Goal: Information Seeking & Learning: Learn about a topic

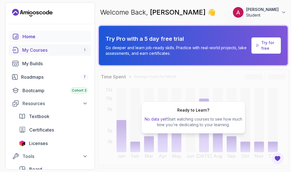
click at [25, 48] on div "My Courses 1" at bounding box center [55, 50] width 66 height 7
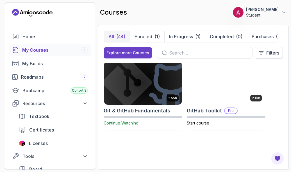
scroll to position [351, 0]
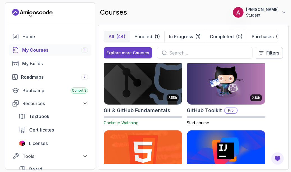
click at [145, 84] on img at bounding box center [143, 83] width 82 height 46
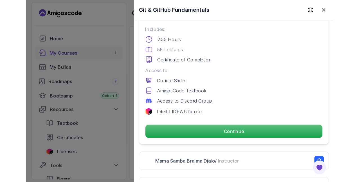
scroll to position [145, 0]
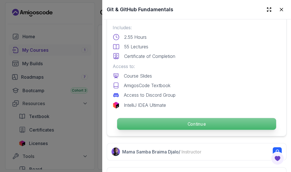
click at [147, 121] on p "Continue" at bounding box center [196, 124] width 159 height 12
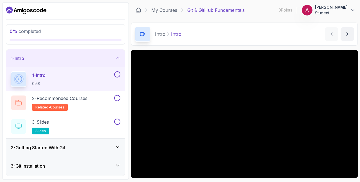
click at [44, 147] on h3 "2 - Getting Started With Git" at bounding box center [38, 147] width 55 height 7
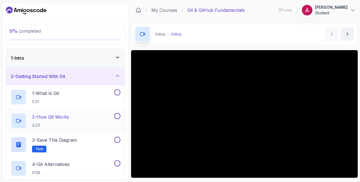
click at [19, 116] on div at bounding box center [19, 121] width 16 height 16
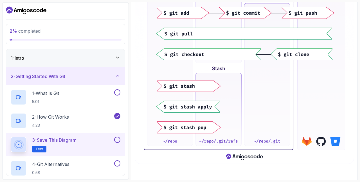
scroll to position [201, 0]
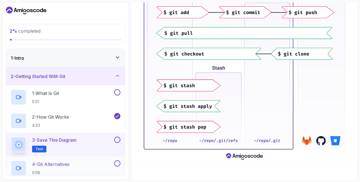
click at [13, 168] on div at bounding box center [19, 168] width 16 height 16
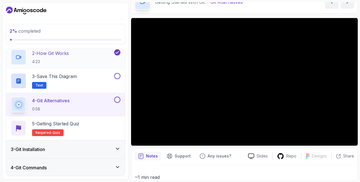
scroll to position [68, 0]
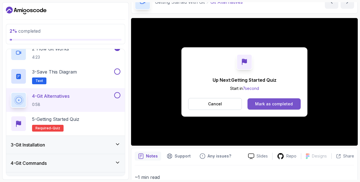
click at [275, 105] on div "Mark as completed" at bounding box center [274, 104] width 38 height 6
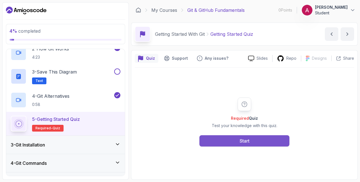
click at [214, 140] on button "Start" at bounding box center [244, 140] width 90 height 11
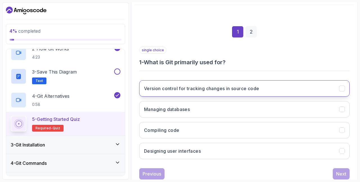
scroll to position [63, 0]
click at [242, 82] on button "Version control for tracking changes in source code" at bounding box center [244, 88] width 210 height 16
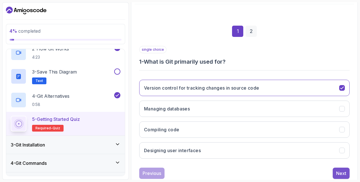
click at [291, 170] on div "Next" at bounding box center [341, 173] width 10 height 7
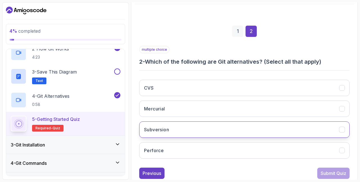
click at [189, 129] on button "Subversion" at bounding box center [244, 129] width 210 height 16
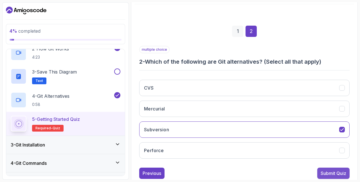
click at [291, 172] on div "Submit Quiz" at bounding box center [334, 173] width 26 height 7
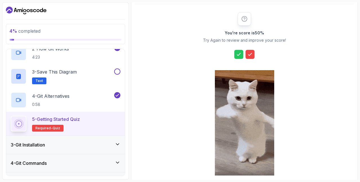
scroll to position [87, 0]
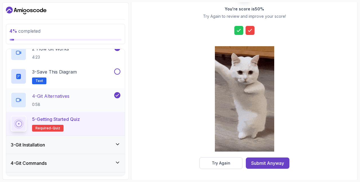
click at [42, 98] on p "4 - Git Alternatives" at bounding box center [50, 96] width 37 height 7
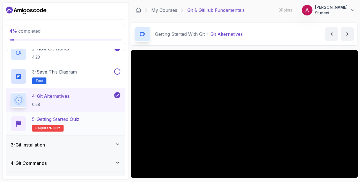
click at [64, 119] on p "5 - Getting Started Quiz" at bounding box center [55, 119] width 47 height 7
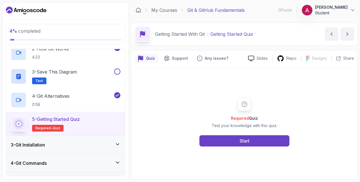
click at [230, 146] on div "Required Quiz Test your knowledge with this quiz. Start" at bounding box center [244, 121] width 219 height 108
click at [231, 145] on button "Start" at bounding box center [244, 140] width 90 height 11
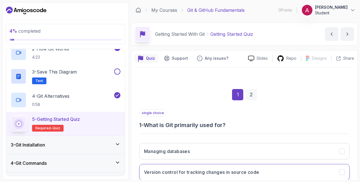
click at [198, 169] on h3 "Version control for tracking changes in source code" at bounding box center [201, 171] width 115 height 7
click at [252, 98] on div "2" at bounding box center [250, 94] width 11 height 11
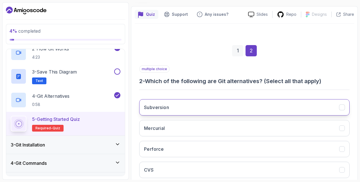
scroll to position [58, 0]
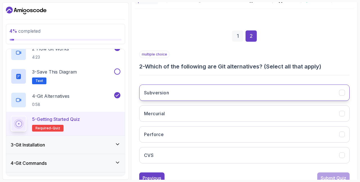
click at [192, 93] on button "Subversion" at bounding box center [244, 92] width 210 height 16
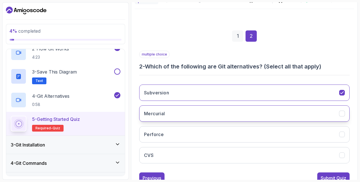
click at [191, 108] on button "Mercurial" at bounding box center [244, 113] width 210 height 16
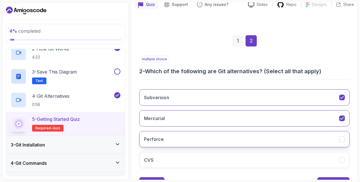
scroll to position [77, 0]
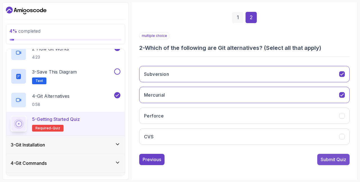
click at [291, 157] on div "Submit Quiz" at bounding box center [334, 159] width 26 height 7
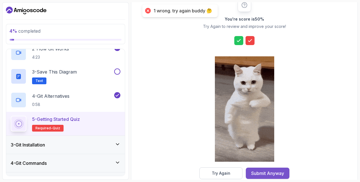
click at [278, 172] on div "Submit Anyway" at bounding box center [267, 173] width 33 height 7
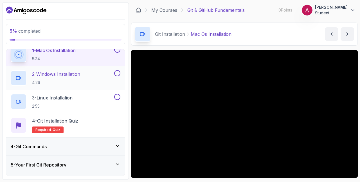
scroll to position [65, 0]
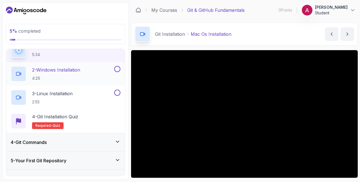
click at [47, 102] on p "2:55" at bounding box center [52, 102] width 40 height 6
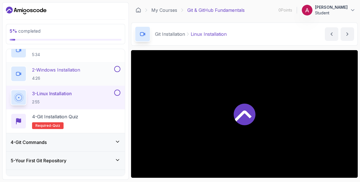
scroll to position [69, 0]
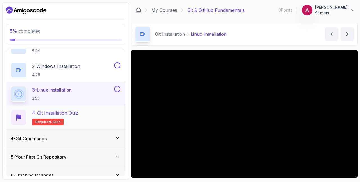
click at [69, 116] on h2 "4 - Git Installation Quiz Required- quiz" at bounding box center [55, 117] width 46 height 16
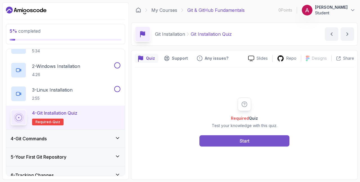
click at [226, 141] on button "Start" at bounding box center [244, 140] width 90 height 11
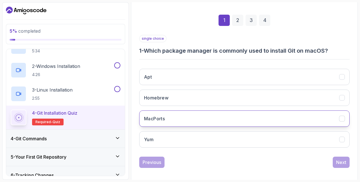
scroll to position [75, 0]
click at [215, 122] on button "MacPorts" at bounding box center [244, 118] width 210 height 16
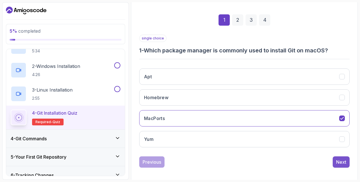
click at [291, 160] on div "Next" at bounding box center [341, 161] width 10 height 7
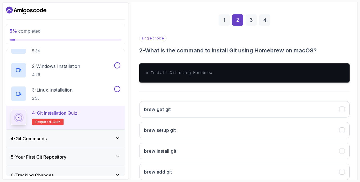
click at [229, 21] on div "1" at bounding box center [223, 19] width 11 height 11
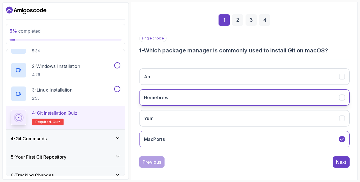
click at [231, 93] on button "Homebrew" at bounding box center [244, 97] width 210 height 16
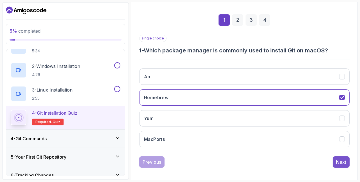
click at [291, 158] on div "Next" at bounding box center [341, 161] width 10 height 7
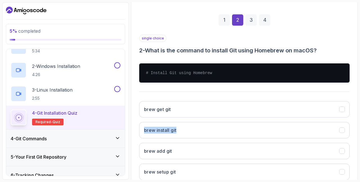
drag, startPoint x: 215, startPoint y: 95, endPoint x: 179, endPoint y: 120, distance: 43.7
click at [179, 120] on div "single choice 2 - What is the command to install Git using Homebrew on macOS? #…" at bounding box center [244, 110] width 210 height 150
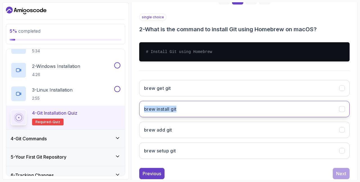
scroll to position [110, 0]
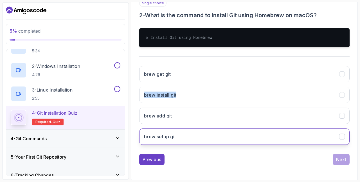
click at [193, 136] on button "brew setup git" at bounding box center [244, 136] width 210 height 16
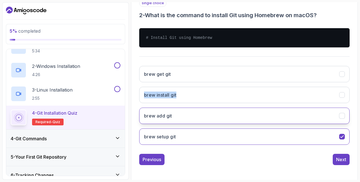
click at [235, 114] on button "brew add git" at bounding box center [244, 115] width 210 height 16
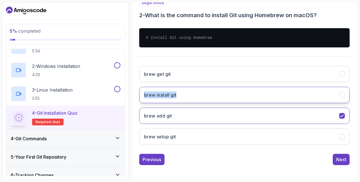
click at [291, 92] on button "brew install git" at bounding box center [244, 95] width 210 height 16
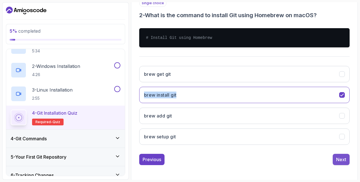
click at [291, 157] on div "Next" at bounding box center [341, 159] width 10 height 7
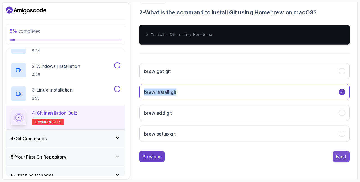
scroll to position [77, 0]
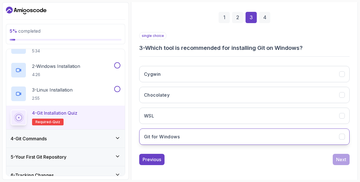
click at [206, 130] on button "Git for Windows" at bounding box center [244, 136] width 210 height 16
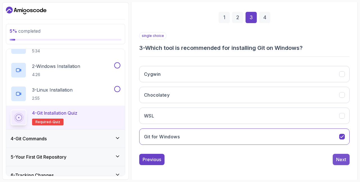
click at [291, 160] on button "Next" at bounding box center [341, 159] width 17 height 11
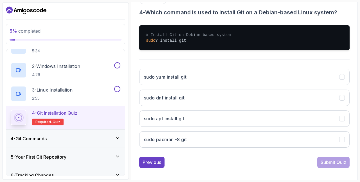
scroll to position [112, 0]
click at [174, 115] on h3 "sudo apt install git" at bounding box center [164, 118] width 40 height 7
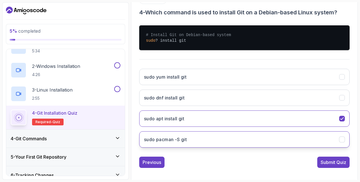
click at [204, 136] on button "sudo pacman -S git" at bounding box center [244, 139] width 210 height 16
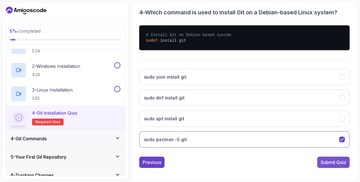
click at [291, 160] on div "Submit Quiz" at bounding box center [334, 162] width 26 height 7
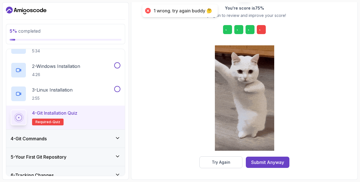
scroll to position [87, 0]
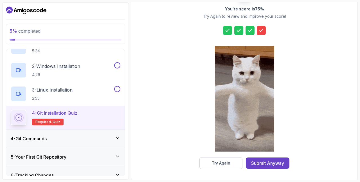
drag, startPoint x: 339, startPoint y: 160, endPoint x: 300, endPoint y: 146, distance: 41.3
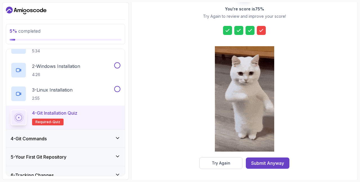
click at [291, 146] on div "You're score is 75 % Try Again to review and improve your score! Try Again Subm…" at bounding box center [244, 78] width 219 height 181
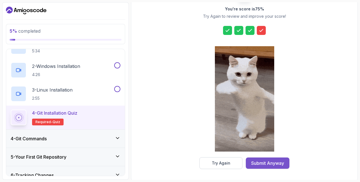
click at [269, 163] on div "Submit Anyway" at bounding box center [267, 162] width 33 height 7
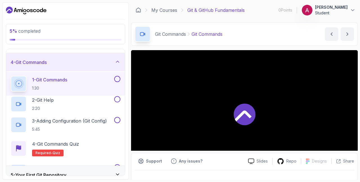
scroll to position [37, 0]
